Goal: Task Accomplishment & Management: Use online tool/utility

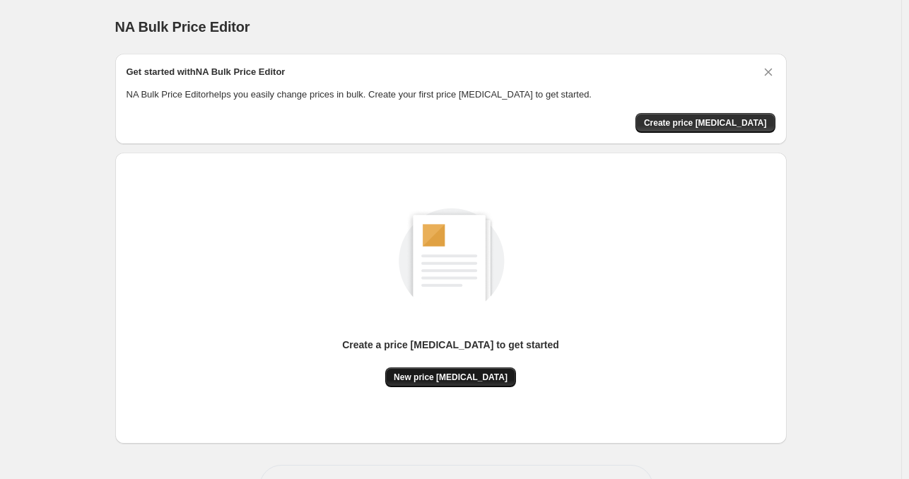
click at [445, 373] on span "New price [MEDICAL_DATA]" at bounding box center [451, 377] width 114 height 11
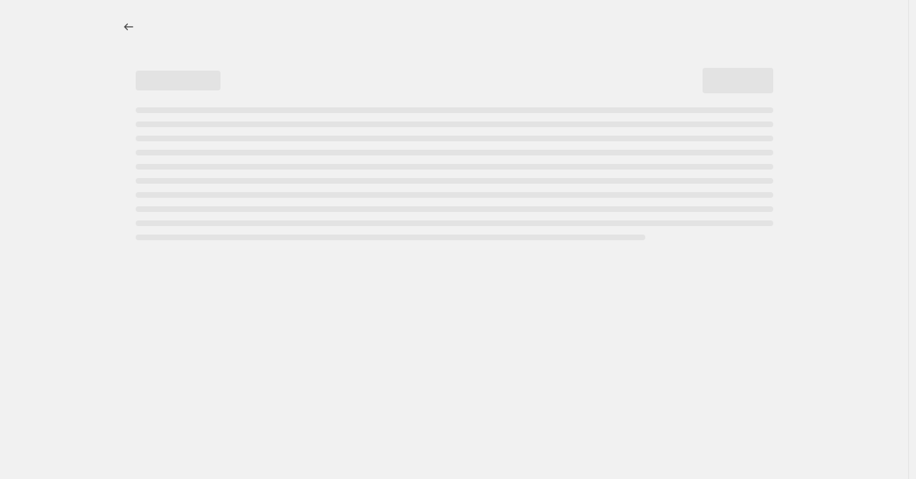
select select "percentage"
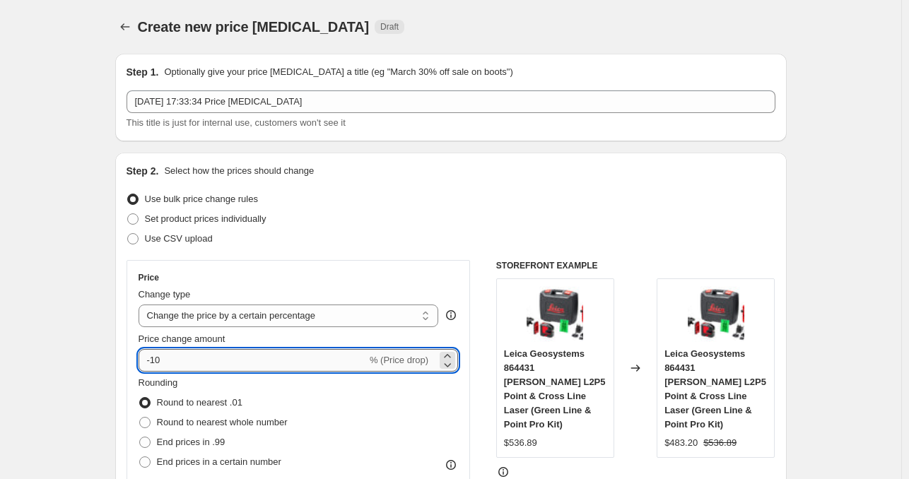
click at [235, 358] on input "-10" at bounding box center [253, 360] width 228 height 23
type input "-1"
click at [235, 358] on input "Price change amount" at bounding box center [278, 360] width 279 height 23
type input "-40"
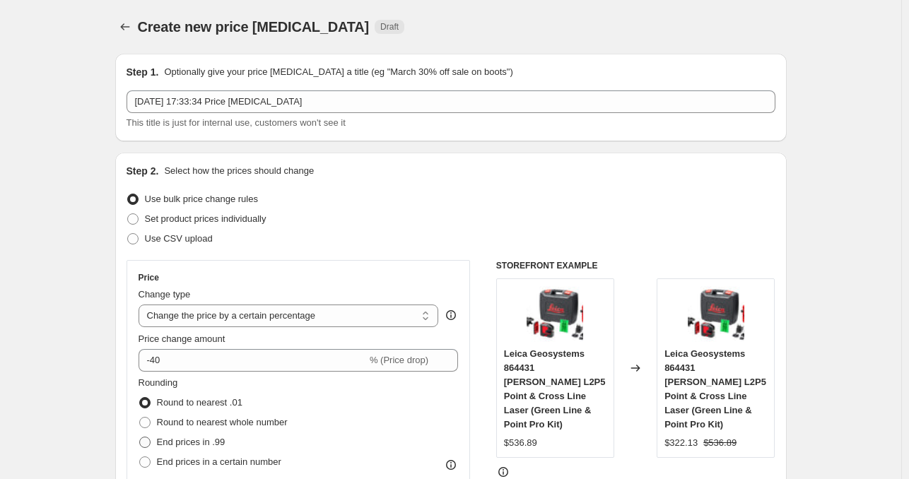
click at [199, 445] on span "End prices in .99" at bounding box center [191, 442] width 69 height 11
click at [140, 438] on input "End prices in .99" at bounding box center [139, 437] width 1 height 1
radio input "true"
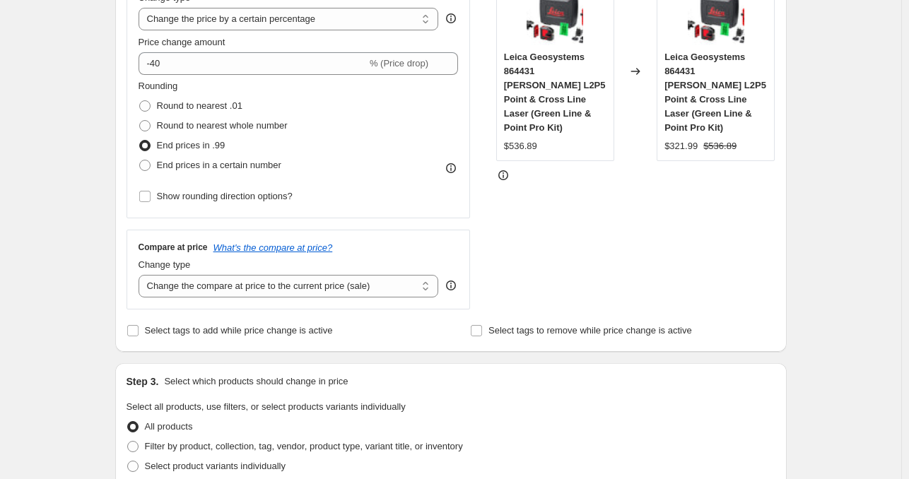
scroll to position [303, 0]
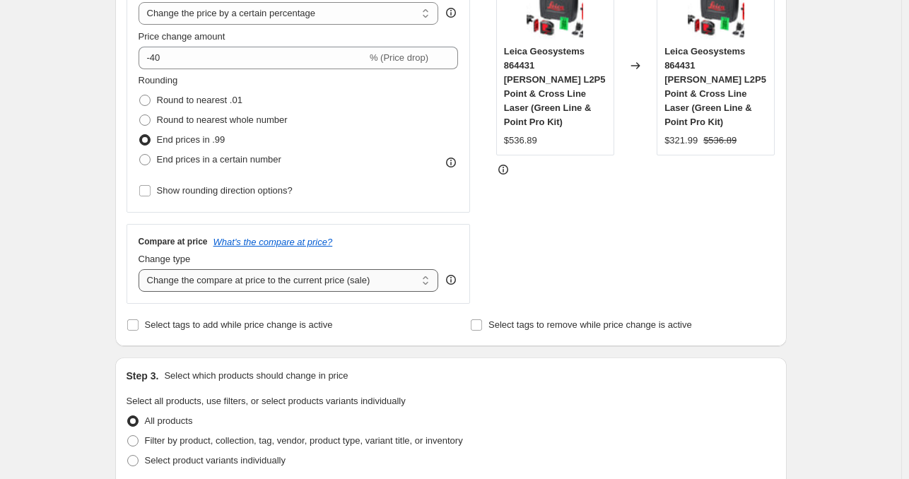
click at [328, 290] on select "Change the compare at price to the current price (sale) Change the compare at p…" at bounding box center [289, 280] width 300 height 23
select select "remove"
click at [141, 269] on select "Change the compare at price to the current price (sale) Change the compare at p…" at bounding box center [289, 280] width 300 height 23
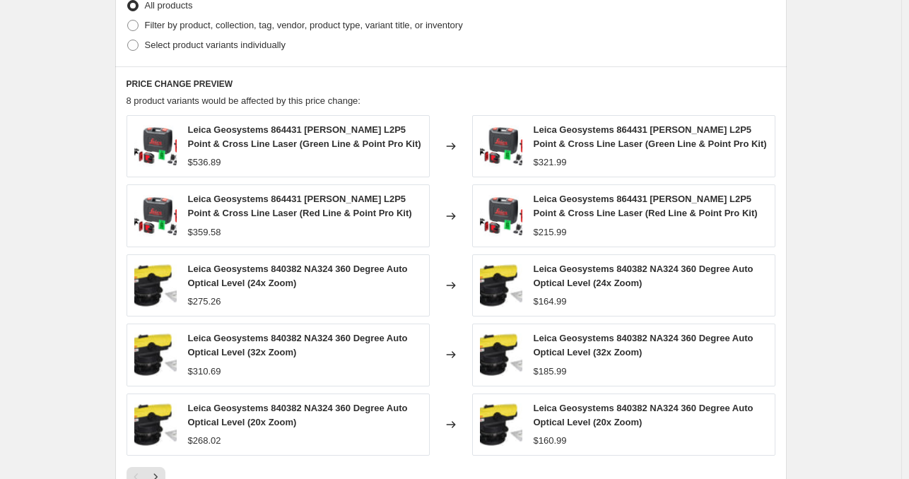
scroll to position [955, 0]
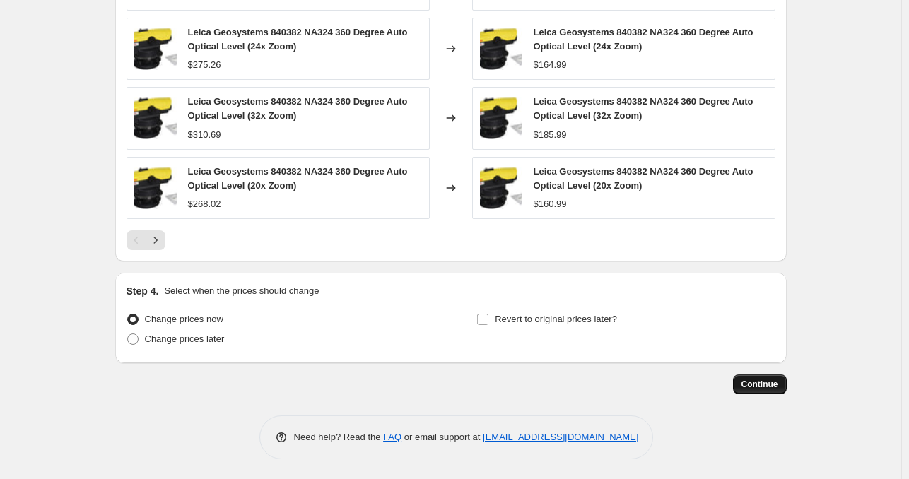
click at [755, 387] on span "Continue" at bounding box center [760, 384] width 37 height 11
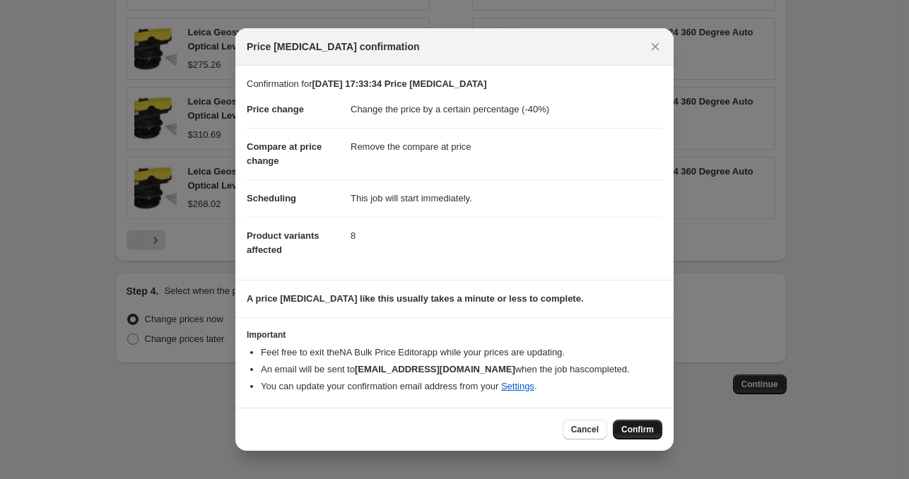
click at [627, 426] on span "Confirm" at bounding box center [637, 429] width 33 height 11
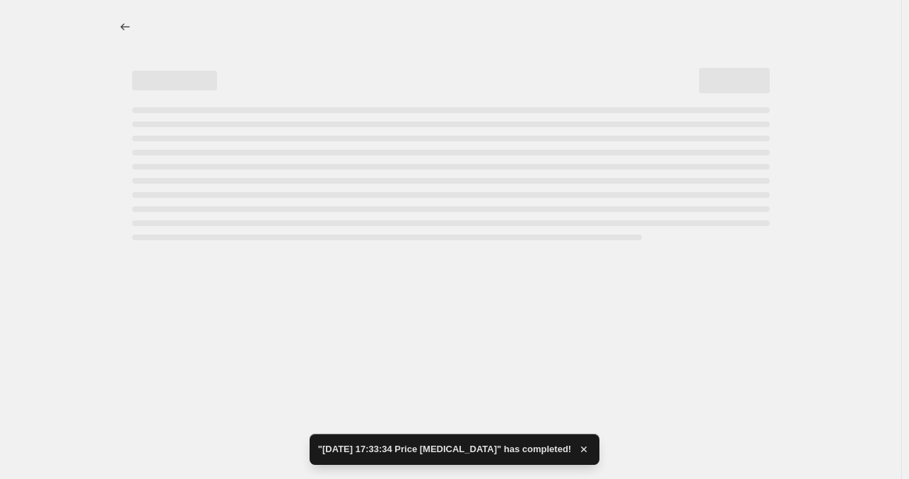
select select "percentage"
select select "remove"
